Goal: Information Seeking & Learning: Check status

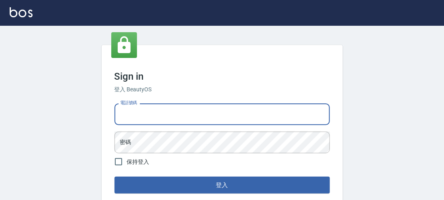
click at [179, 113] on input "電話號碼" at bounding box center [222, 114] width 215 height 22
type input "0934059584"
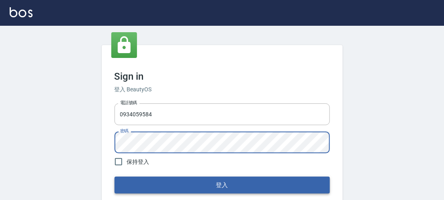
click at [166, 178] on button "登入" at bounding box center [222, 184] width 215 height 17
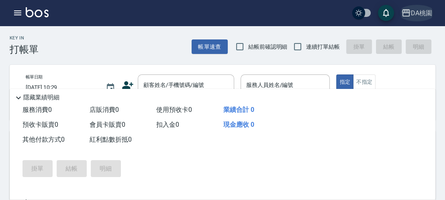
click at [421, 12] on div "DA桃園" at bounding box center [421, 13] width 21 height 10
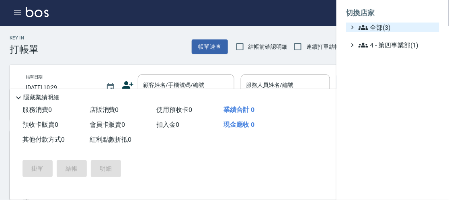
click at [388, 26] on span "全部(3)" at bounding box center [398, 28] width 78 height 10
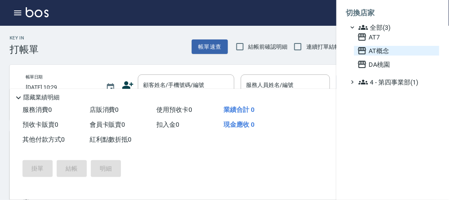
click at [375, 51] on span "AT概念" at bounding box center [396, 51] width 79 height 10
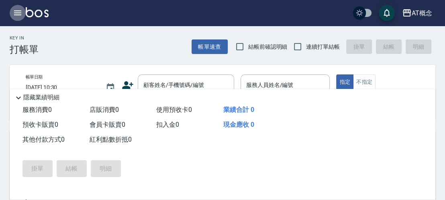
click at [15, 11] on icon "button" at bounding box center [18, 13] width 10 height 10
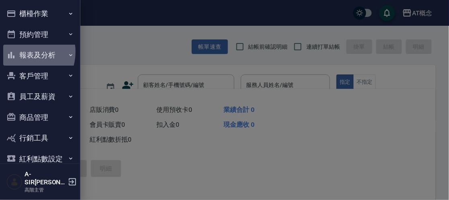
click at [24, 52] on button "報表及分析" at bounding box center [40, 55] width 74 height 21
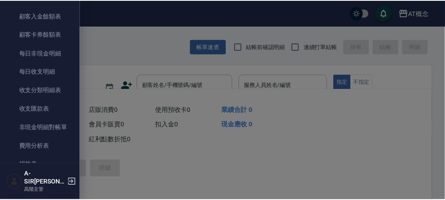
scroll to position [696, 0]
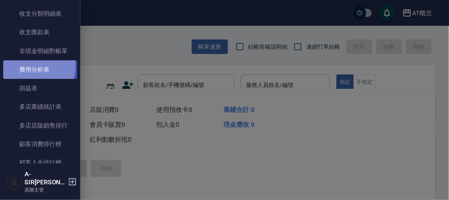
click at [33, 66] on link "費用分析表" at bounding box center [40, 69] width 74 height 18
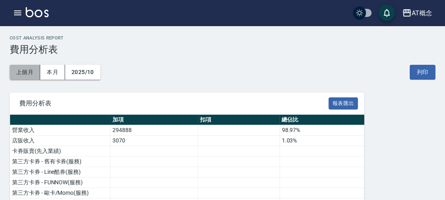
click at [26, 73] on button "上個月" at bounding box center [25, 72] width 31 height 15
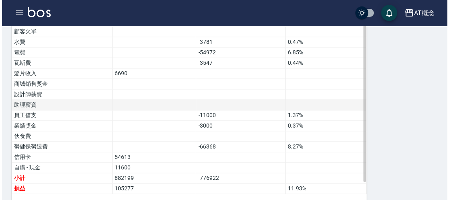
scroll to position [623, 0]
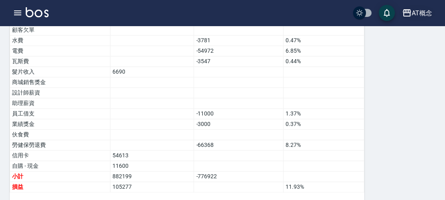
click at [426, 10] on div "AT概念" at bounding box center [422, 13] width 21 height 10
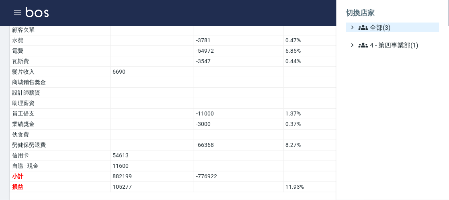
click at [392, 28] on span "全部(3)" at bounding box center [398, 28] width 78 height 10
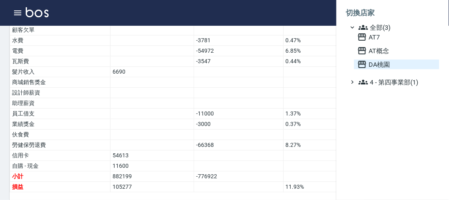
click at [387, 62] on span "DA桃園" at bounding box center [396, 65] width 79 height 10
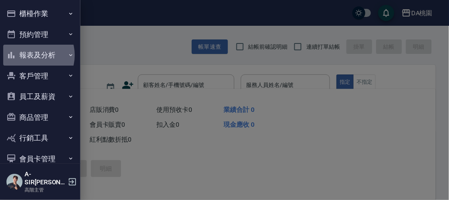
click at [30, 55] on button "報表及分析" at bounding box center [40, 55] width 74 height 21
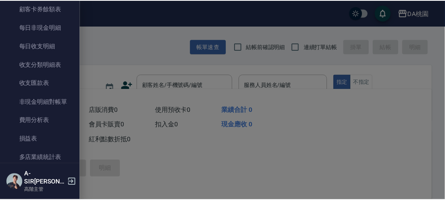
scroll to position [643, 0]
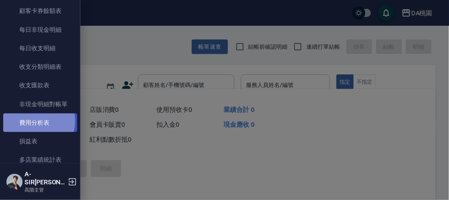
click at [32, 121] on link "費用分析表" at bounding box center [40, 122] width 74 height 18
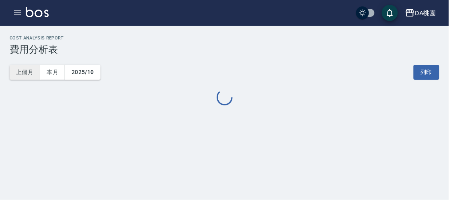
click at [24, 72] on button "上個月" at bounding box center [25, 72] width 31 height 15
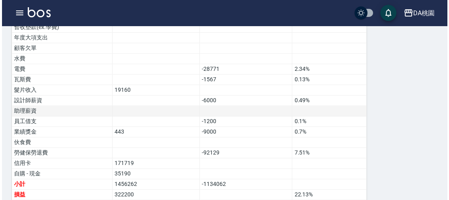
scroll to position [664, 0]
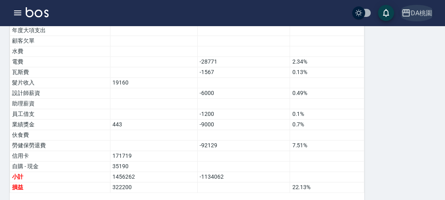
click at [430, 10] on div "DA桃園" at bounding box center [421, 13] width 21 height 10
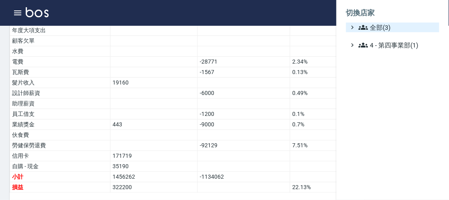
click at [395, 28] on span "全部(3)" at bounding box center [398, 28] width 78 height 10
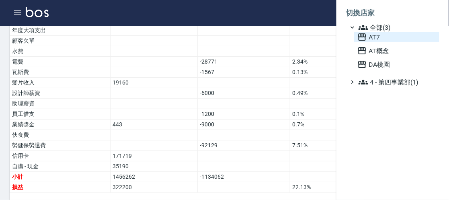
click at [384, 37] on span "AT7" at bounding box center [396, 37] width 79 height 10
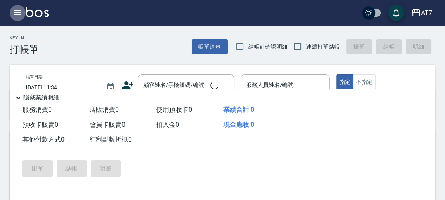
click at [17, 16] on icon "button" at bounding box center [18, 13] width 10 height 10
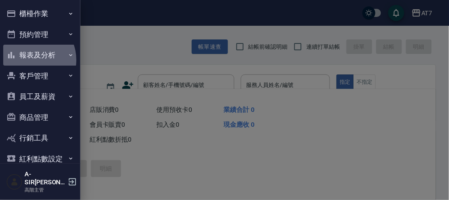
click at [30, 60] on button "報表及分析" at bounding box center [40, 55] width 74 height 21
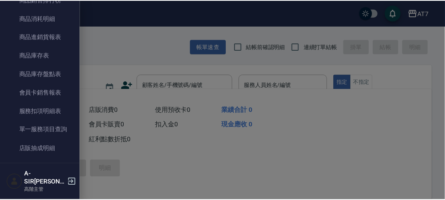
scroll to position [675, 0]
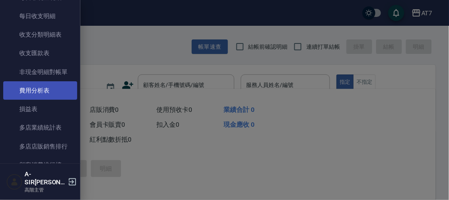
click at [29, 97] on link "費用分析表" at bounding box center [40, 90] width 74 height 18
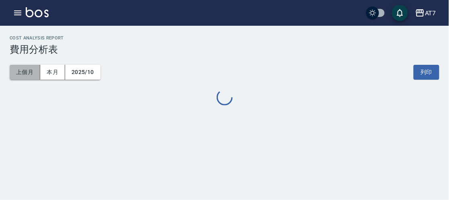
click at [26, 73] on button "上個月" at bounding box center [25, 72] width 31 height 15
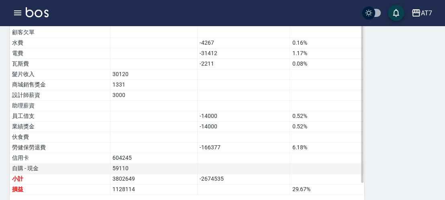
scroll to position [623, 0]
